Goal: Task Accomplishment & Management: Manage account settings

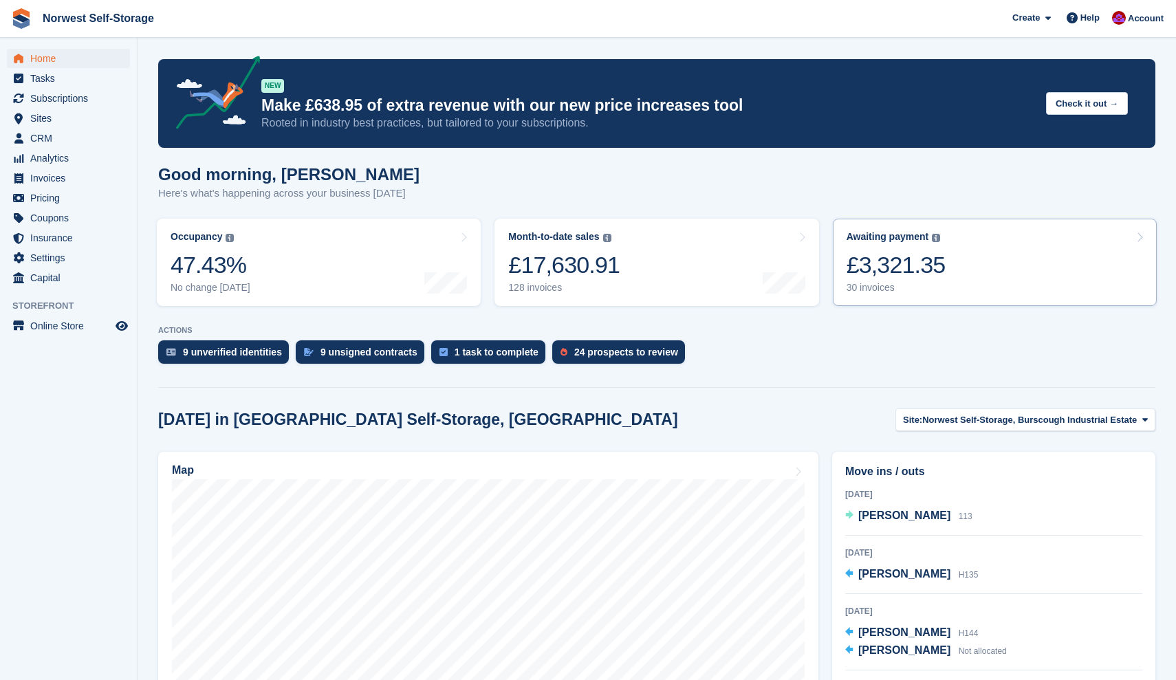
click at [982, 274] on link "Awaiting payment The total outstanding balance on all open invoices. £3,321.35 …" at bounding box center [995, 262] width 324 height 87
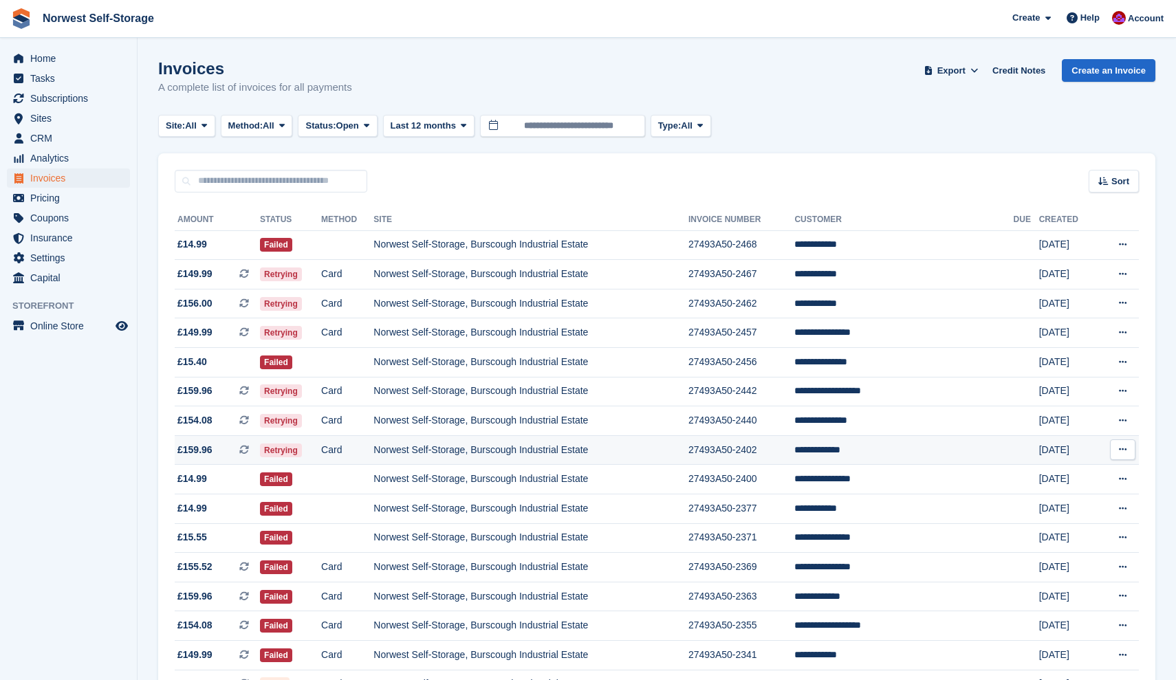
click at [213, 457] on span "£159.96" at bounding box center [194, 450] width 35 height 14
click at [228, 453] on span "£159.96 This is a recurring subscription invoice." at bounding box center [217, 450] width 85 height 14
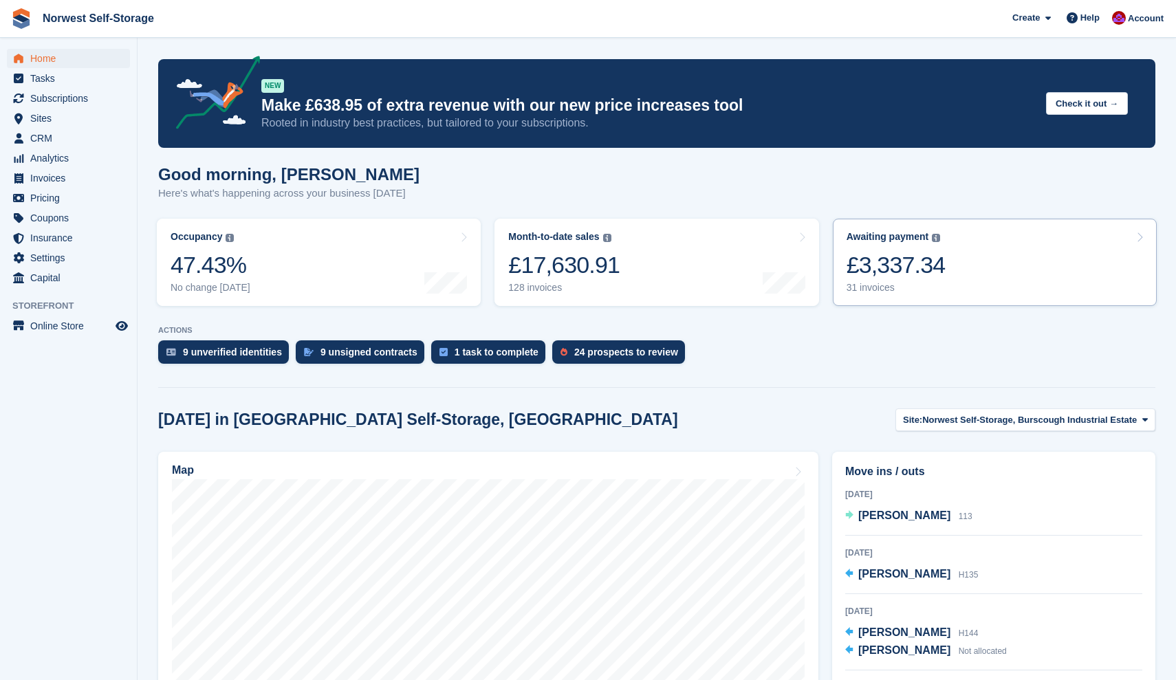
click at [959, 263] on link "Awaiting payment The total outstanding balance on all open invoices. £3,337.34 …" at bounding box center [995, 262] width 324 height 87
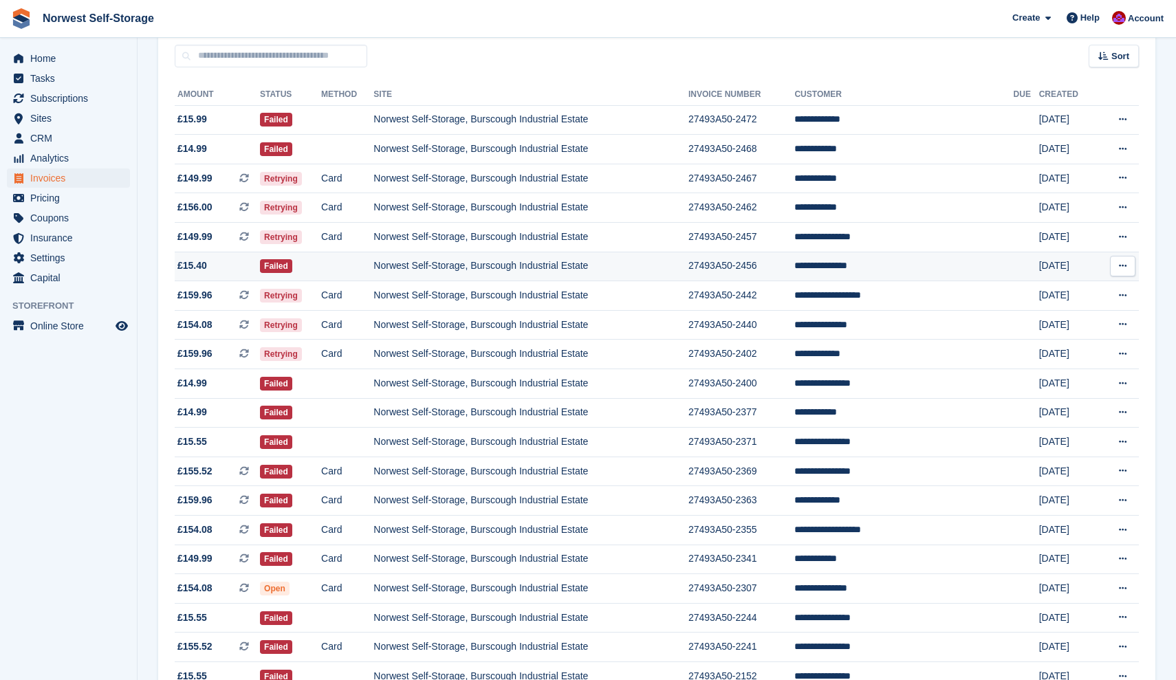
scroll to position [168, 0]
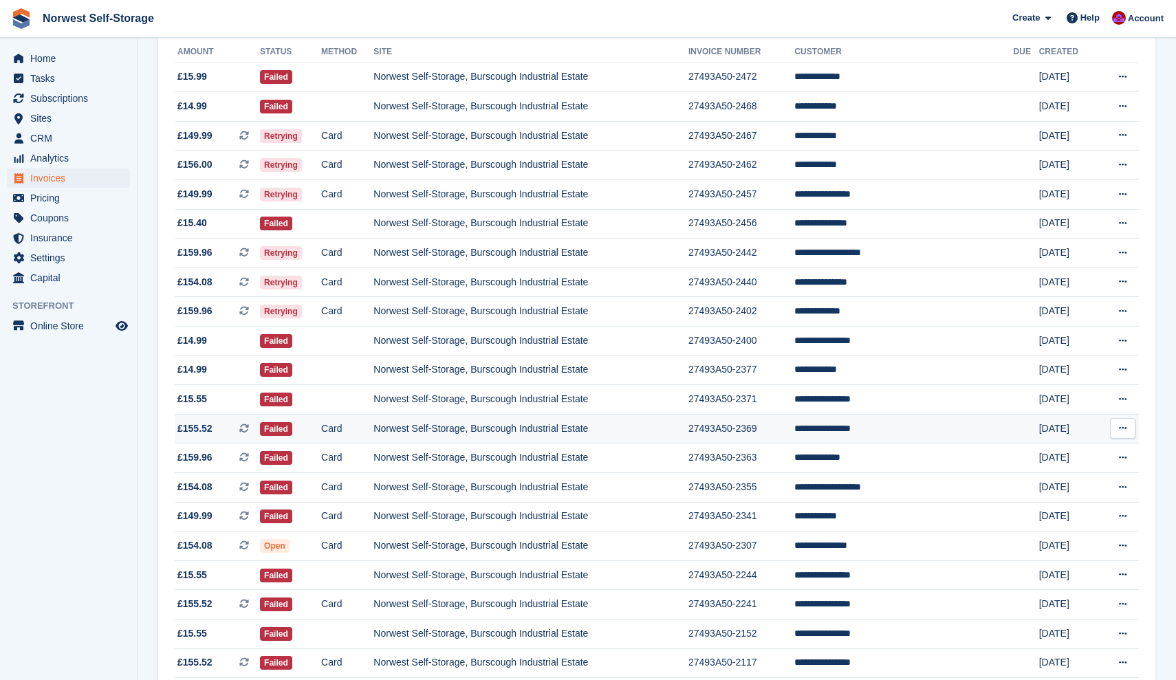
click at [226, 436] on span "£155.52 This is a recurring subscription invoice." at bounding box center [217, 429] width 85 height 14
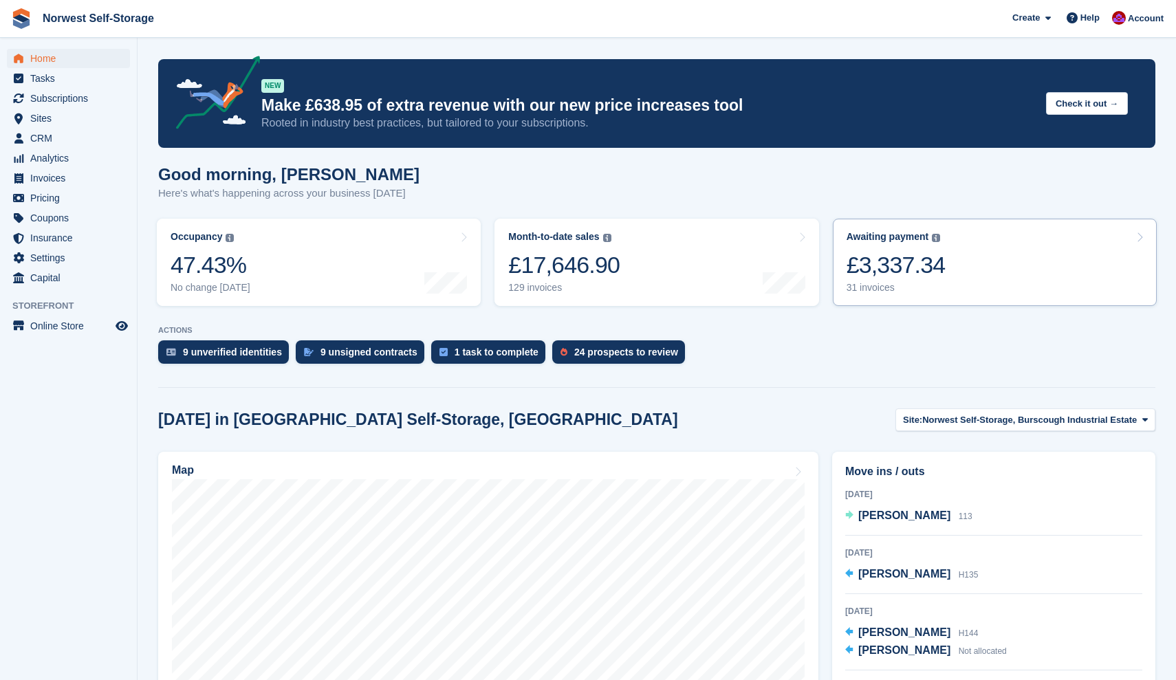
click at [942, 259] on div "£3,337.34" at bounding box center [896, 265] width 99 height 28
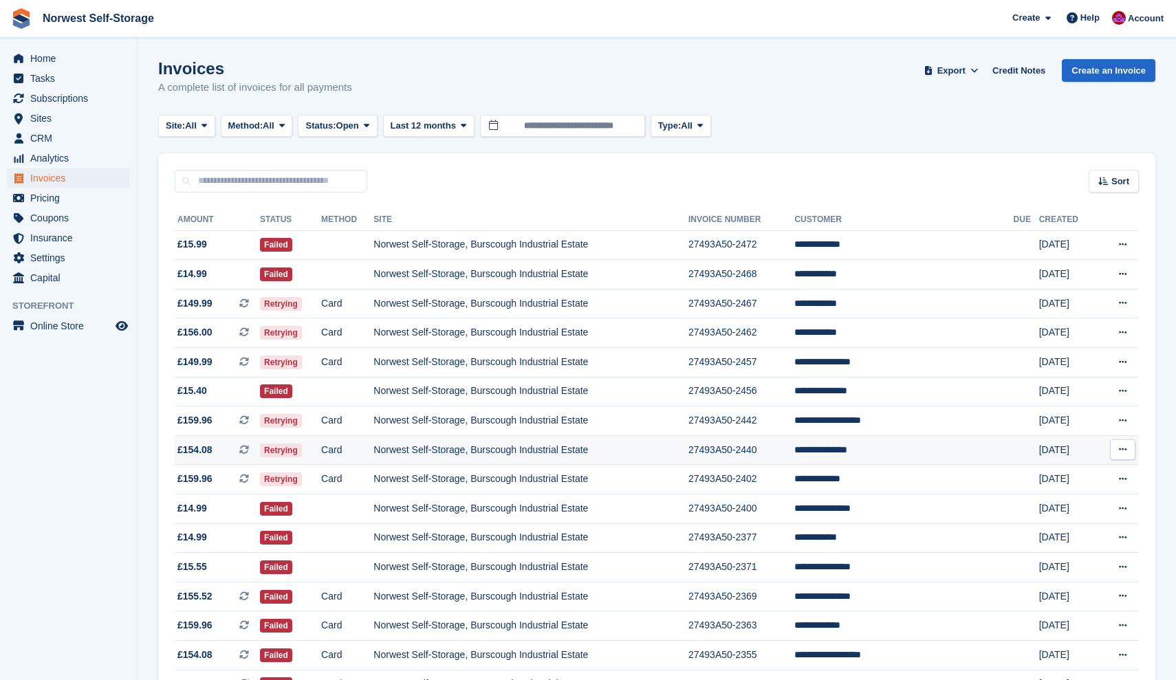
click at [225, 454] on span "£154.08 This is a recurring subscription invoice." at bounding box center [217, 450] width 85 height 14
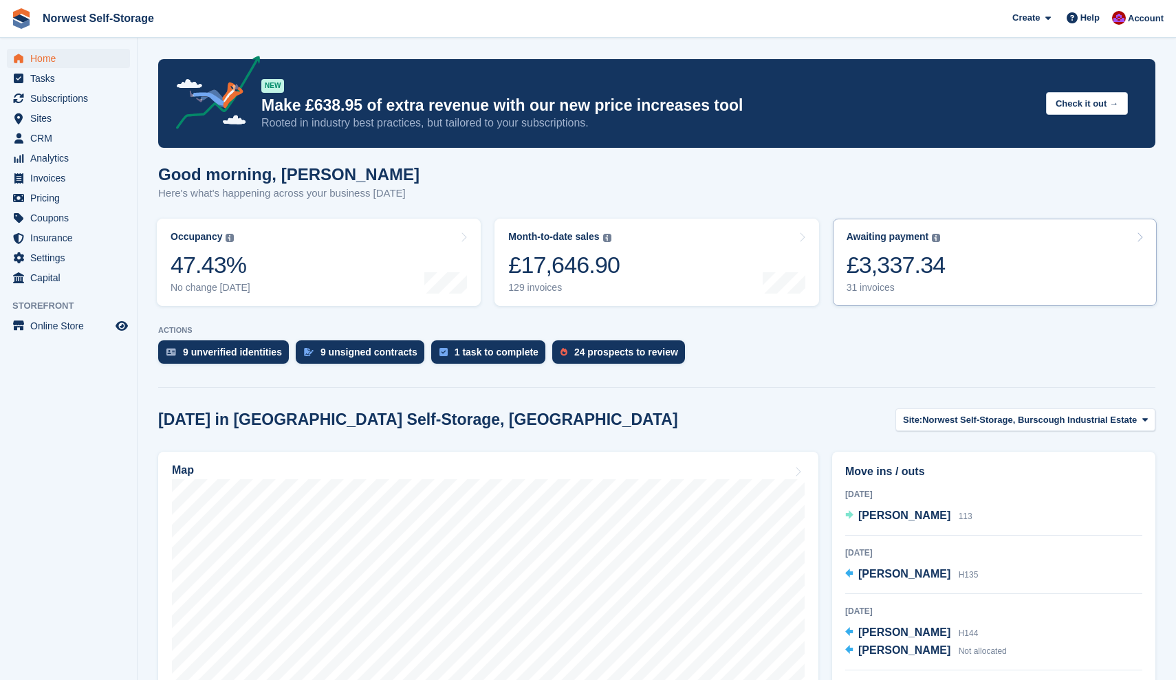
click at [995, 262] on link "Awaiting payment The total outstanding balance on all open invoices. £3,337.34 …" at bounding box center [995, 262] width 324 height 87
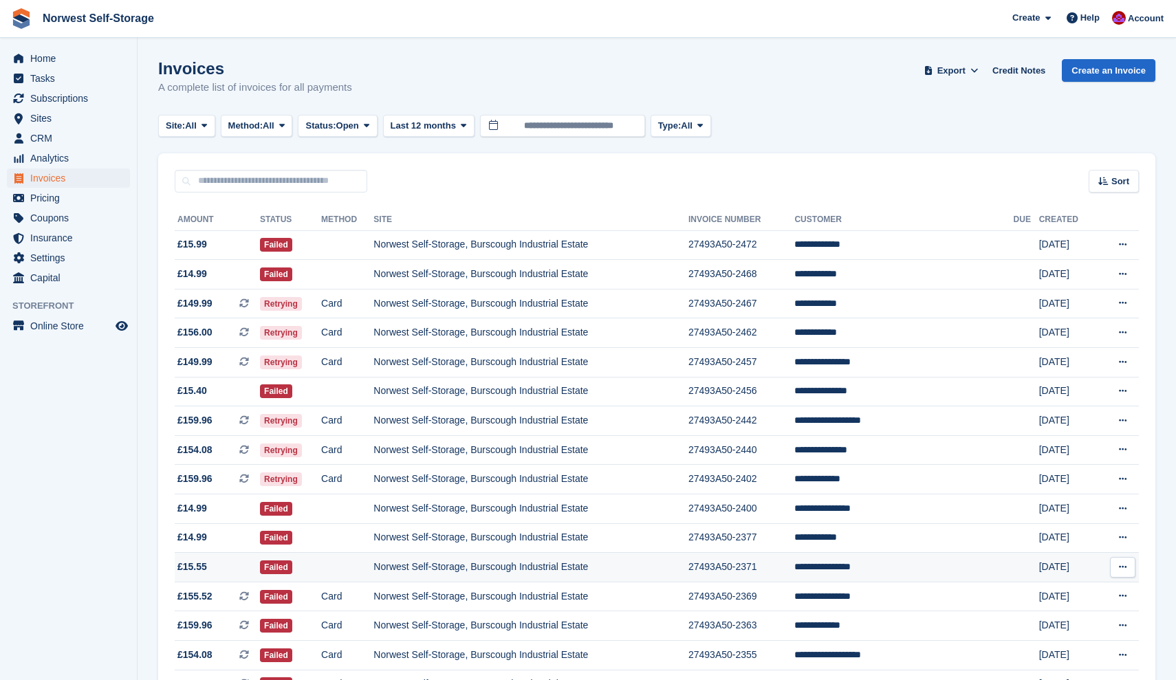
click at [512, 572] on td "Norwest Self-Storage, Burscough Industrial Estate" at bounding box center [530, 568] width 315 height 30
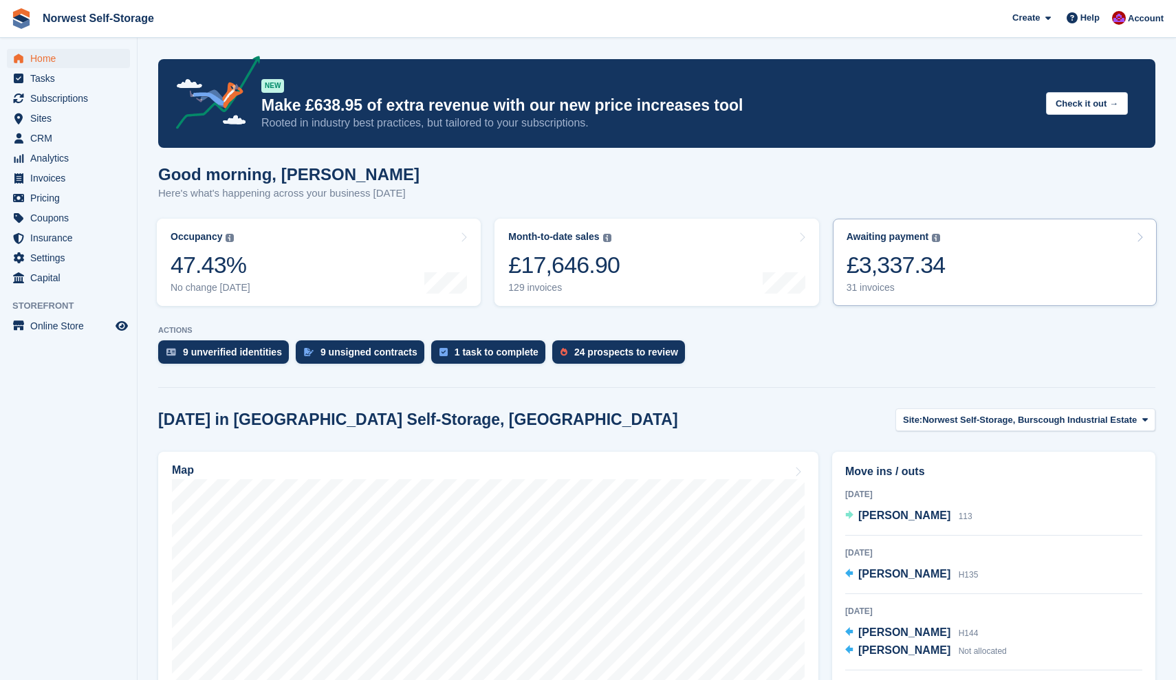
click at [1008, 262] on link "Awaiting payment The total outstanding balance on all open invoices. £3,337.34 …" at bounding box center [995, 262] width 324 height 87
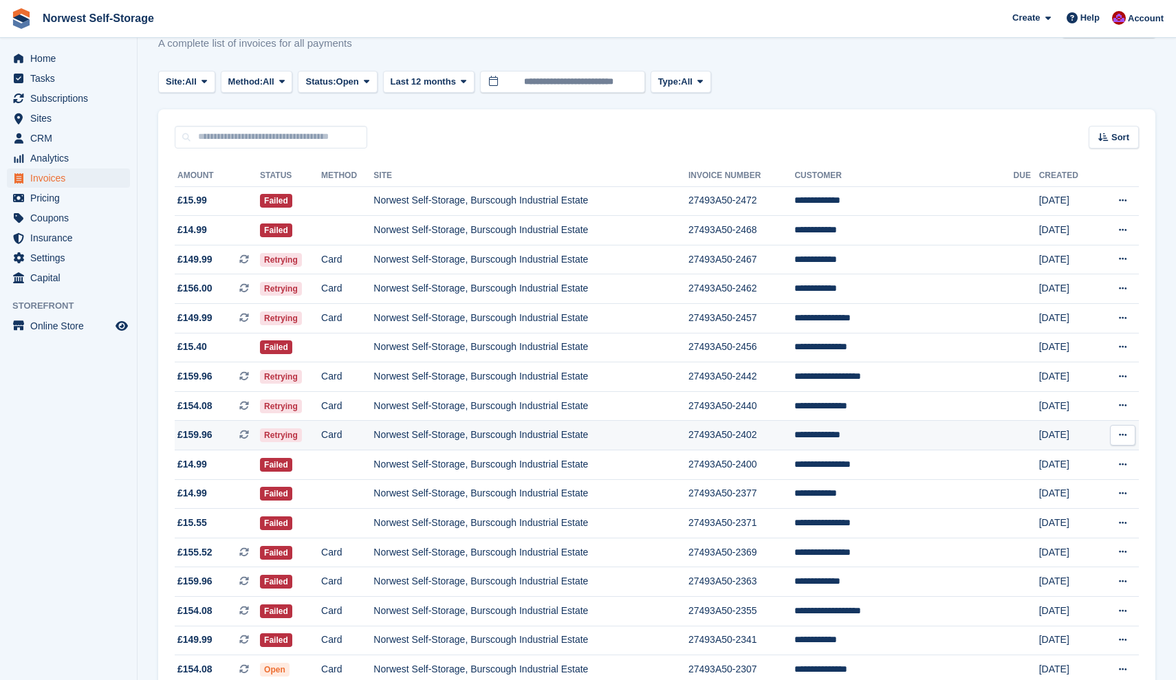
scroll to position [47, 0]
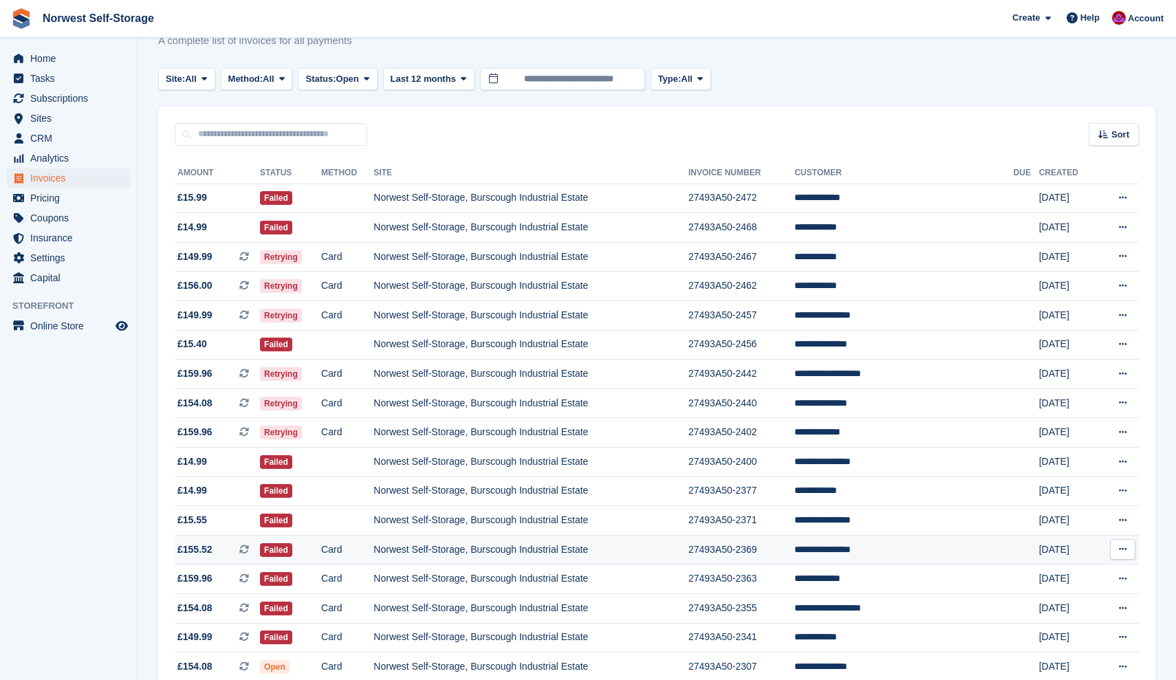
click at [395, 556] on td "Norwest Self-Storage, Burscough Industrial Estate" at bounding box center [530, 550] width 315 height 30
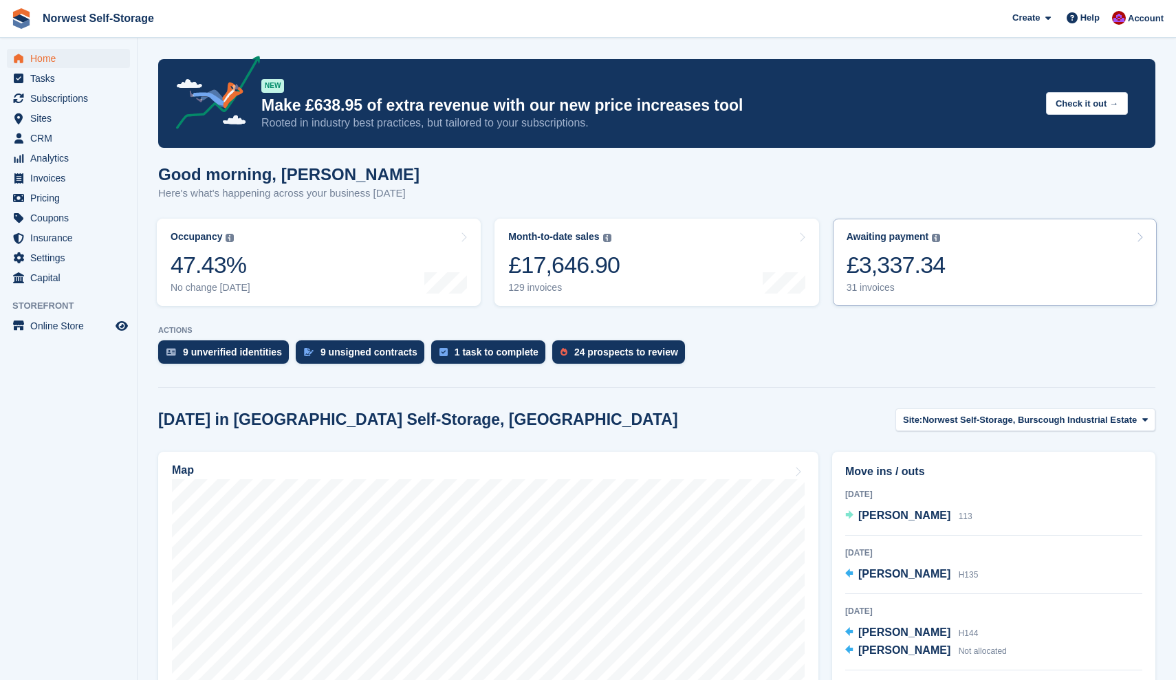
click at [957, 254] on link "Awaiting payment The total outstanding balance on all open invoices. £3,337.34 …" at bounding box center [995, 262] width 324 height 87
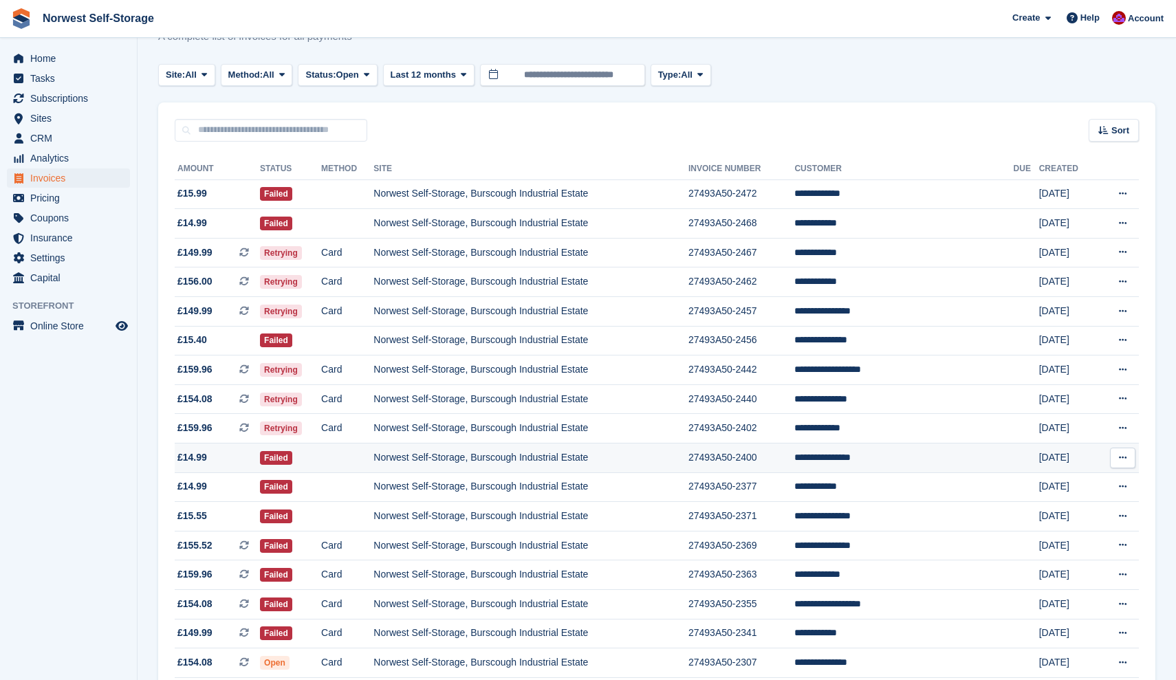
scroll to position [74, 0]
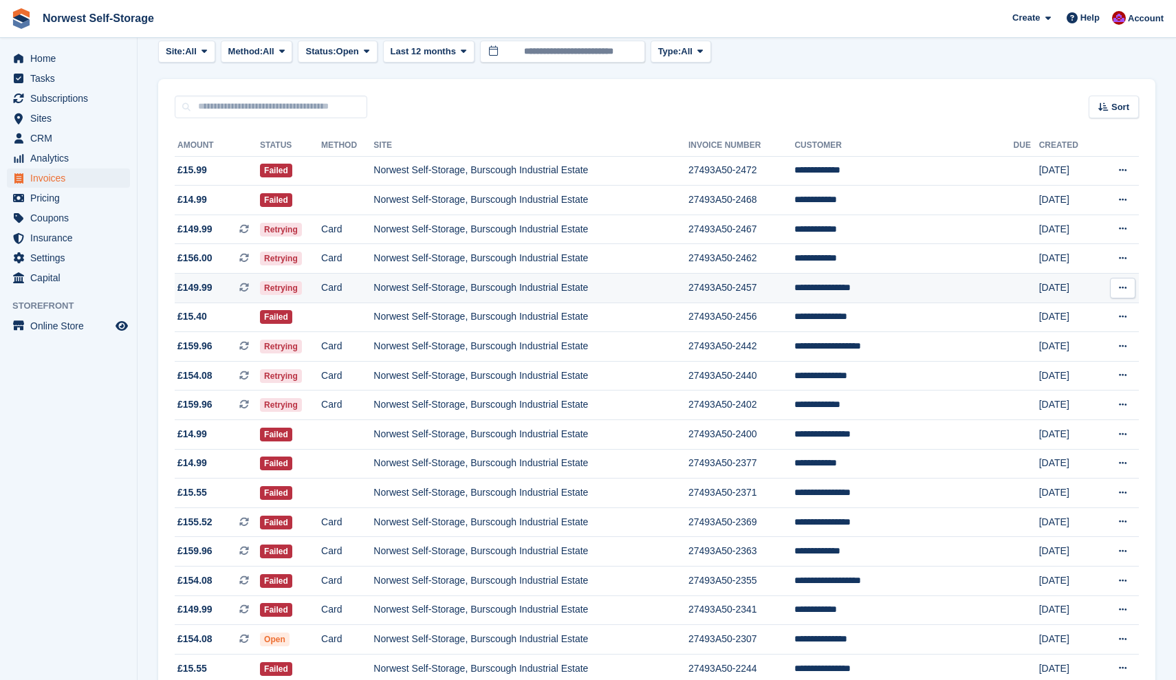
click at [228, 291] on span "£149.99 This is a recurring subscription invoice." at bounding box center [217, 288] width 85 height 14
click at [226, 228] on span "£149.99 This is a recurring subscription invoice." at bounding box center [217, 229] width 85 height 14
click at [744, 174] on td "27493A50-2472" at bounding box center [742, 171] width 106 height 30
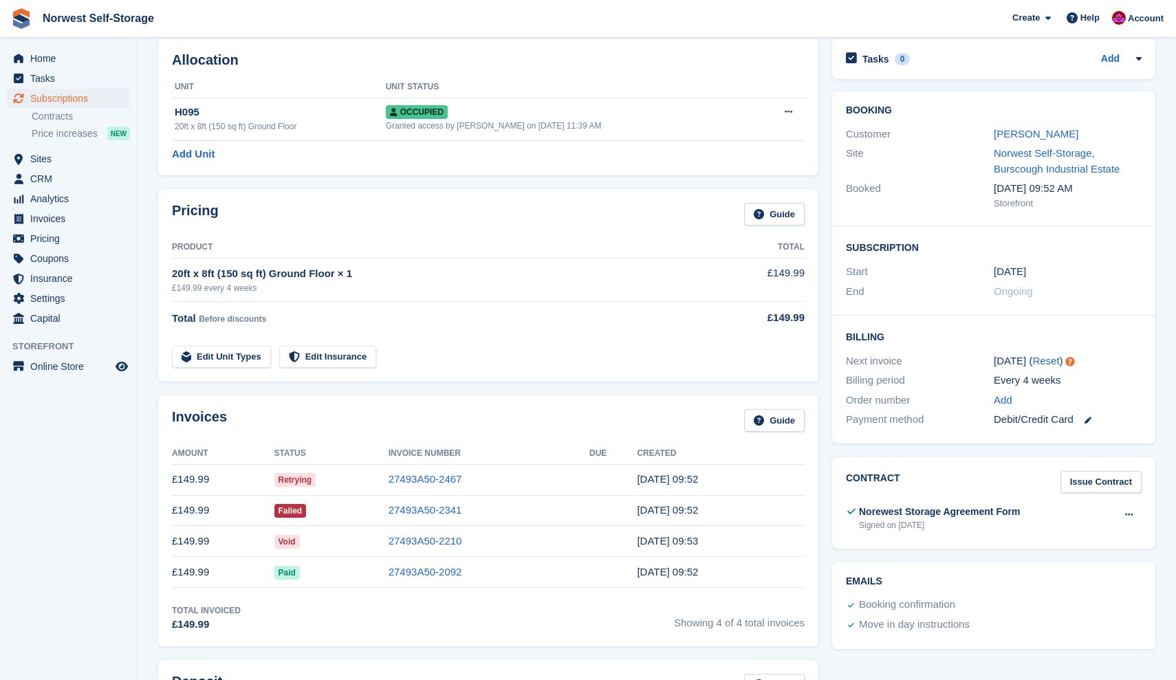
scroll to position [72, 0]
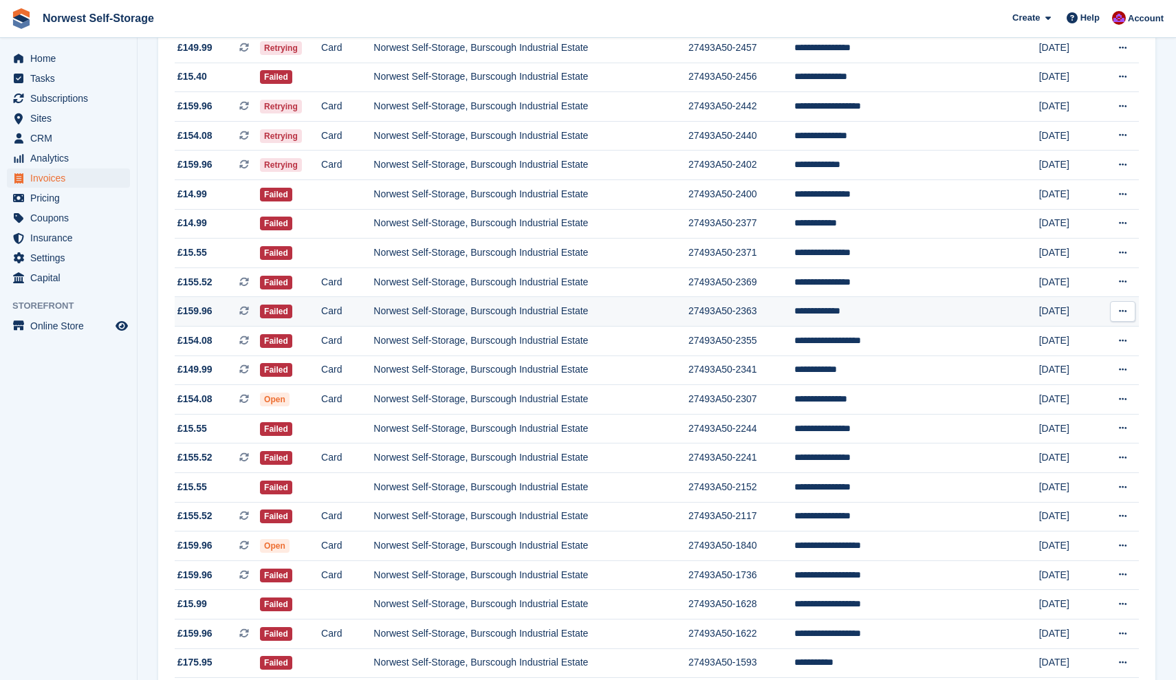
scroll to position [316, 0]
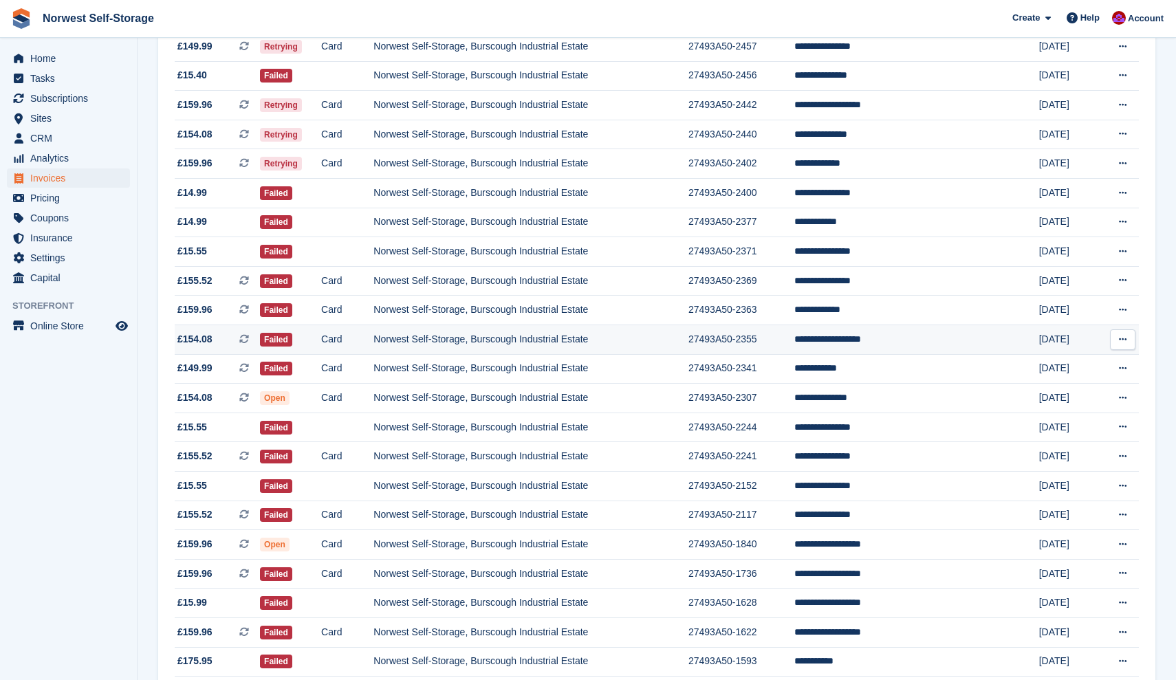
click at [228, 347] on span "£154.08 This is a recurring subscription invoice." at bounding box center [217, 339] width 85 height 14
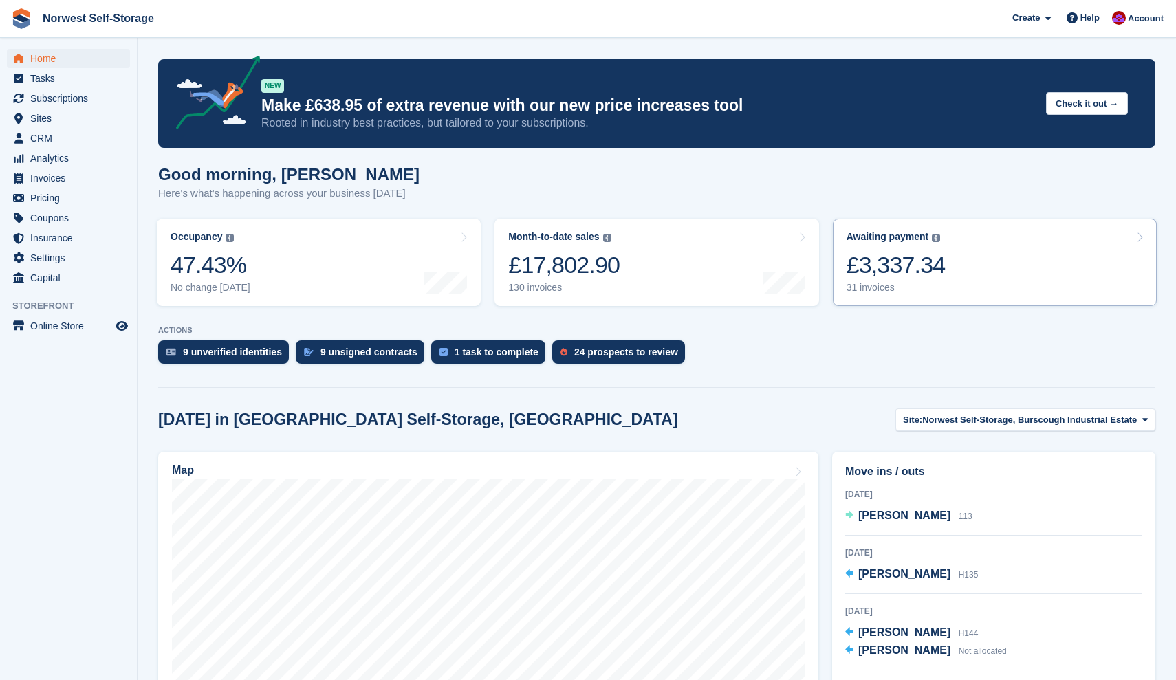
click at [964, 261] on link "Awaiting payment The total outstanding balance on all open invoices. £3,337.34 …" at bounding box center [995, 262] width 324 height 87
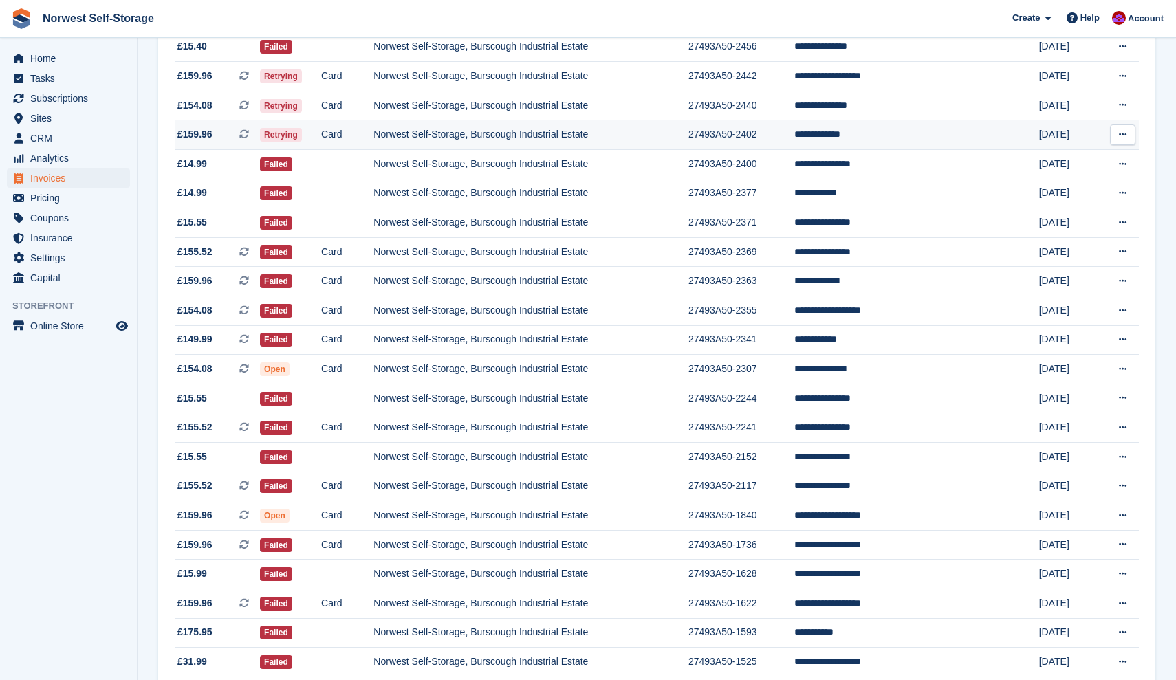
scroll to position [358, 0]
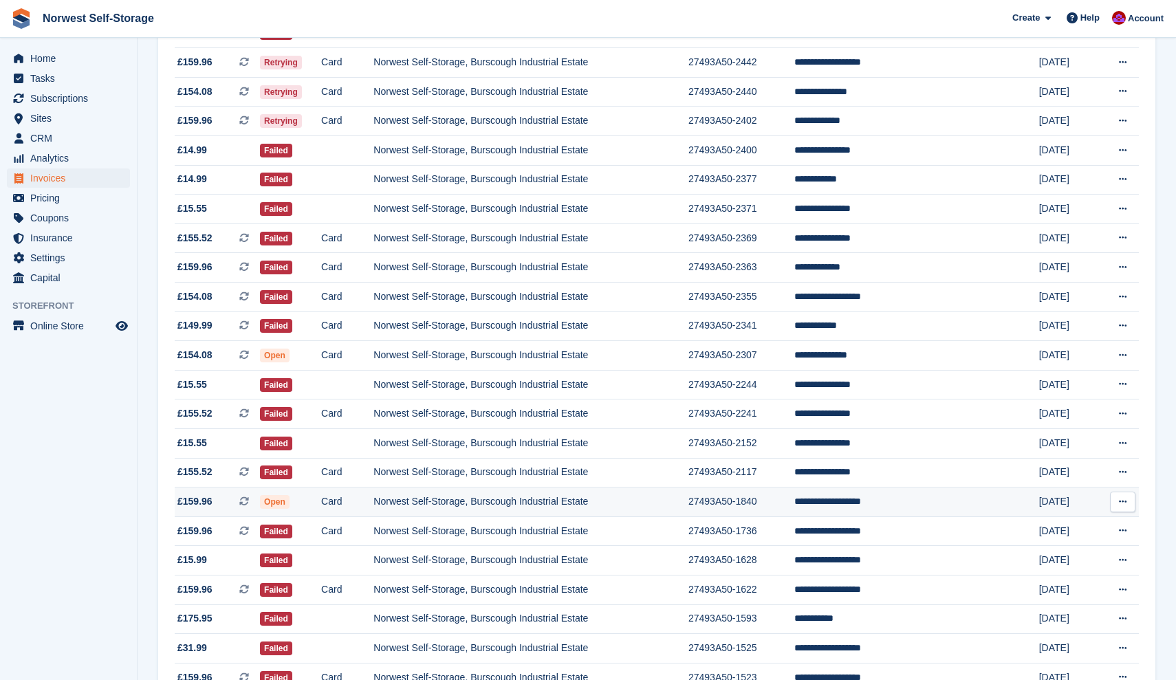
click at [854, 517] on td "**********" at bounding box center [903, 503] width 219 height 30
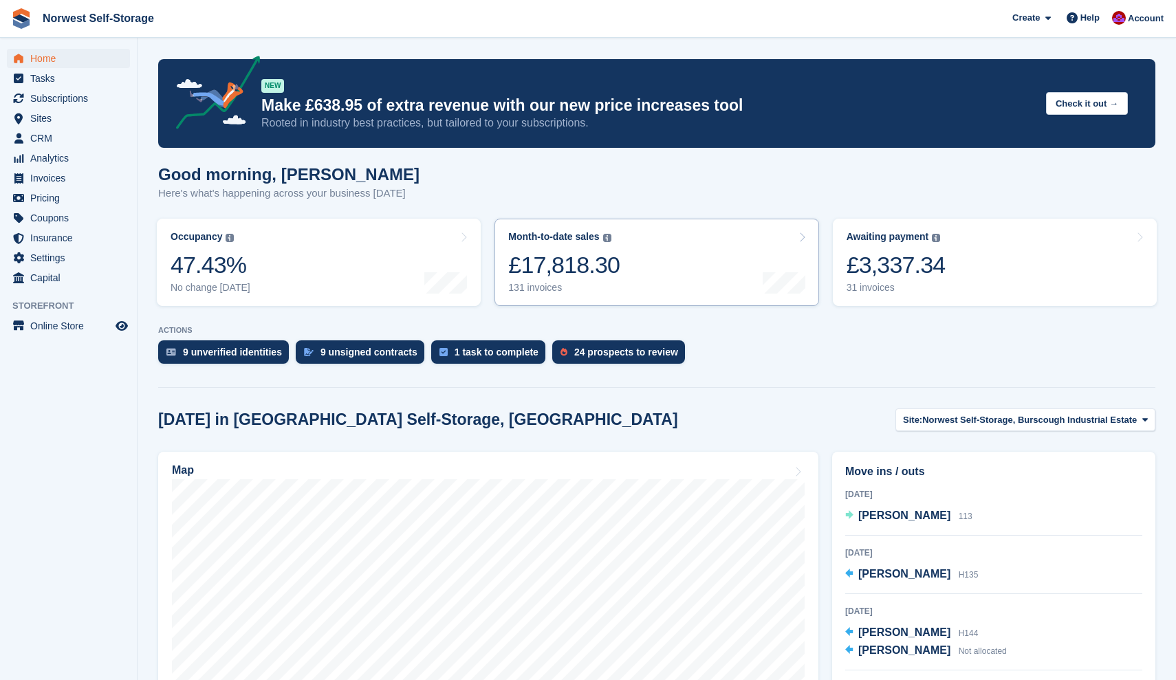
click at [670, 277] on link "Month-to-date sales The sum of all finalised invoices generated this month to d…" at bounding box center [657, 262] width 324 height 87
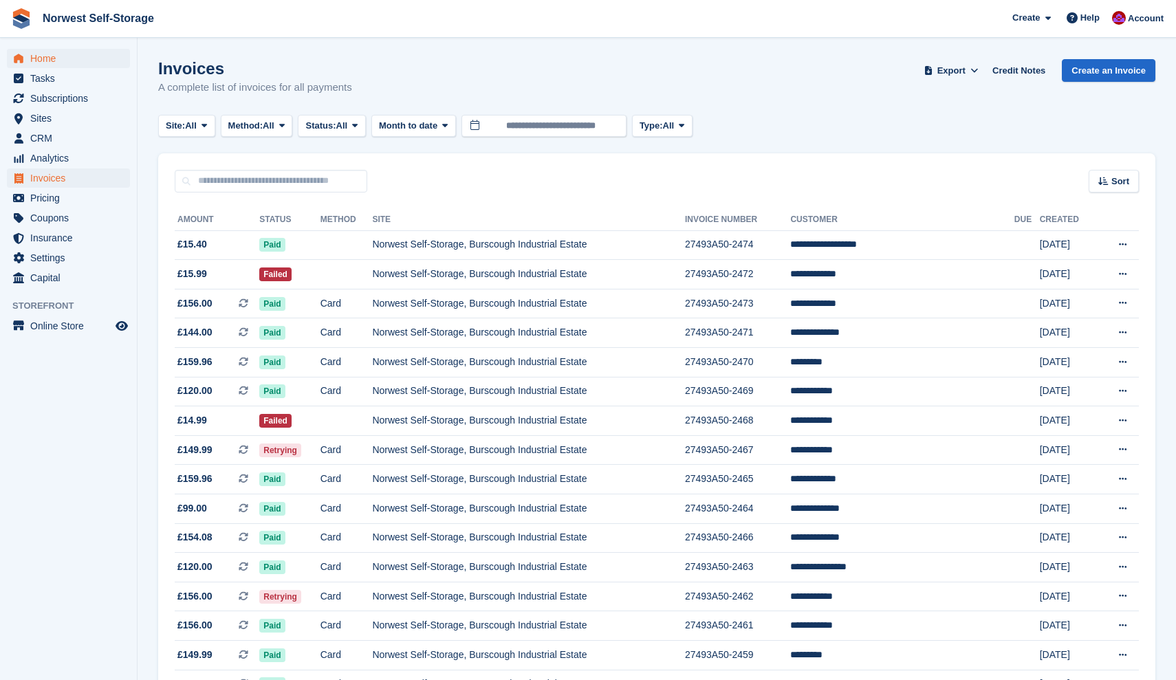
click at [45, 58] on span "Home" at bounding box center [71, 58] width 83 height 19
